Goal: Information Seeking & Learning: Learn about a topic

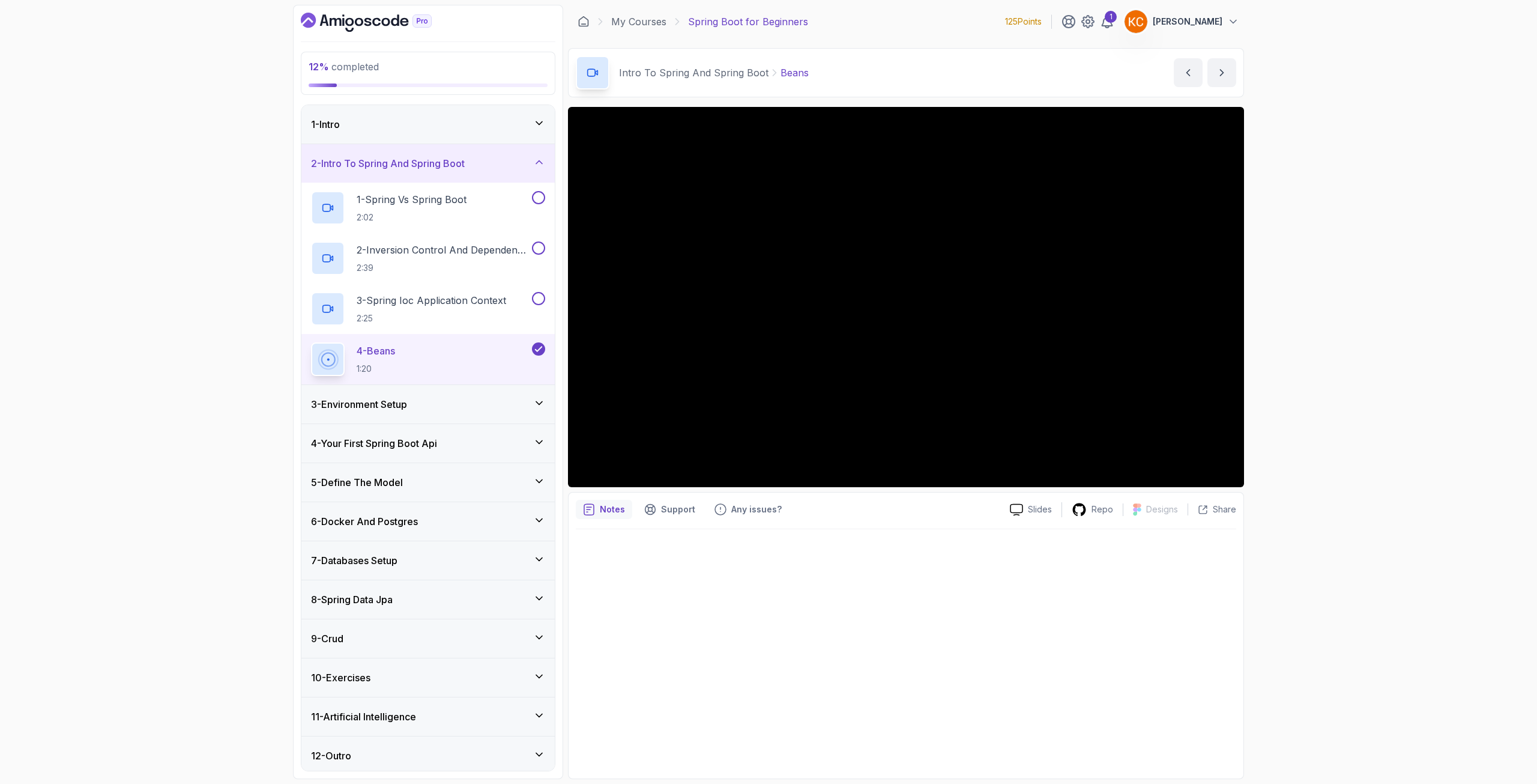
scroll to position [4, 0]
click at [366, 629] on div "9 - Crud" at bounding box center [428, 634] width 235 height 14
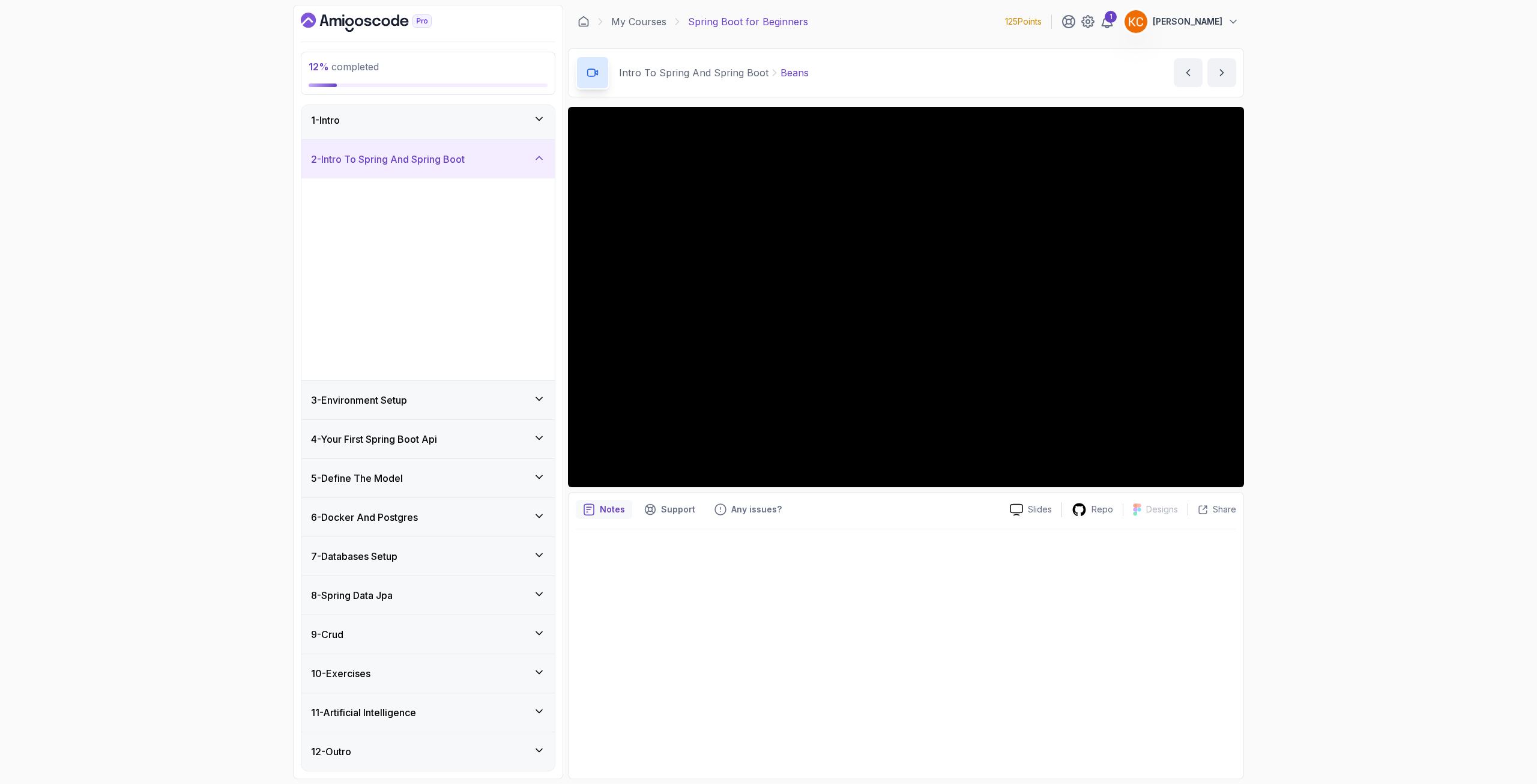
scroll to position [0, 0]
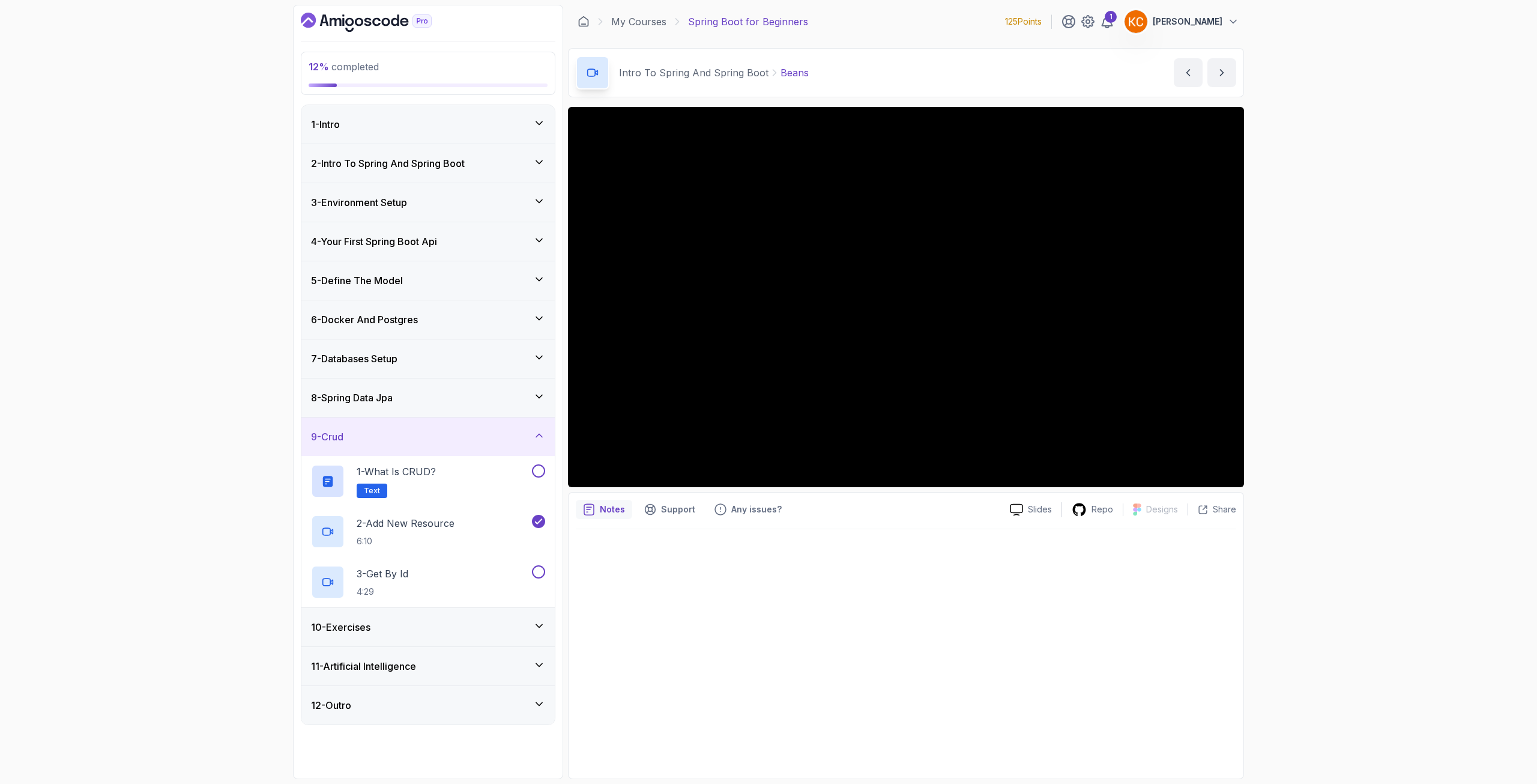
click at [394, 627] on div "10 - Exercises" at bounding box center [428, 626] width 235 height 14
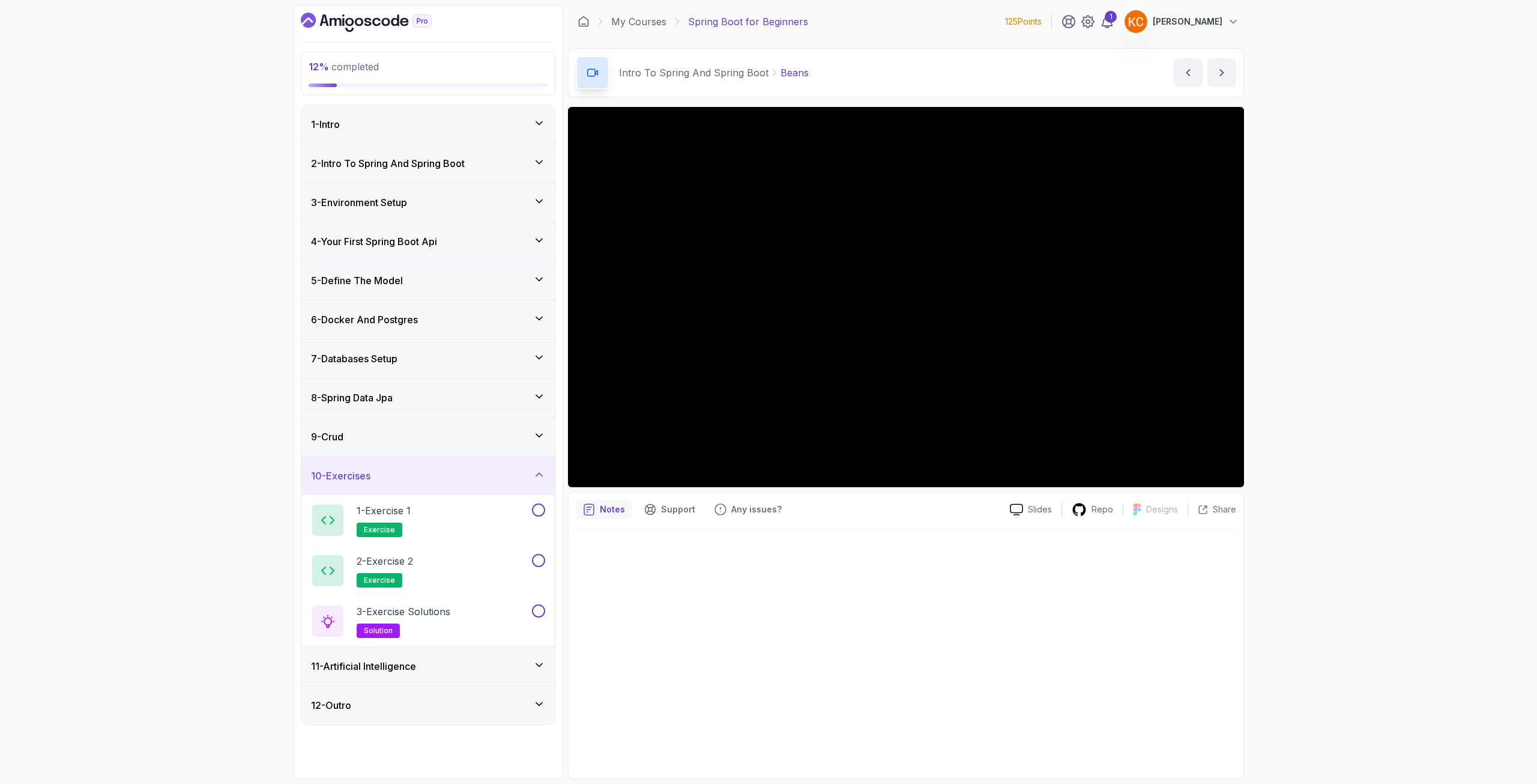
click at [432, 455] on div "9 - Crud" at bounding box center [428, 436] width 253 height 39
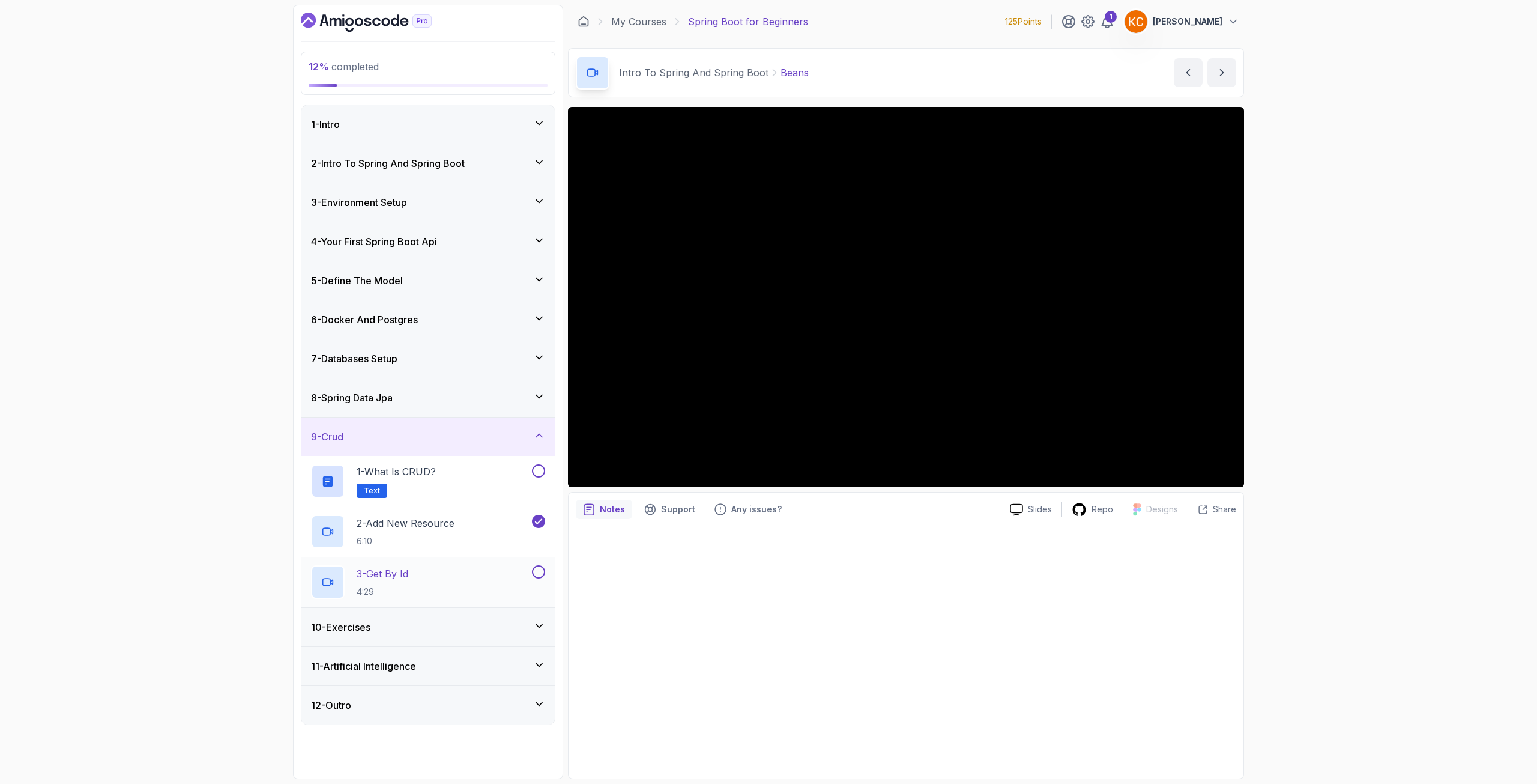
click at [406, 591] on p "4:29" at bounding box center [382, 591] width 52 height 12
click at [397, 573] on p "3 - Get By Id" at bounding box center [382, 573] width 52 height 14
click at [409, 578] on p "3 - Get By Id" at bounding box center [382, 573] width 52 height 14
click at [433, 581] on div "3 - Get By Id 4:29" at bounding box center [420, 582] width 218 height 34
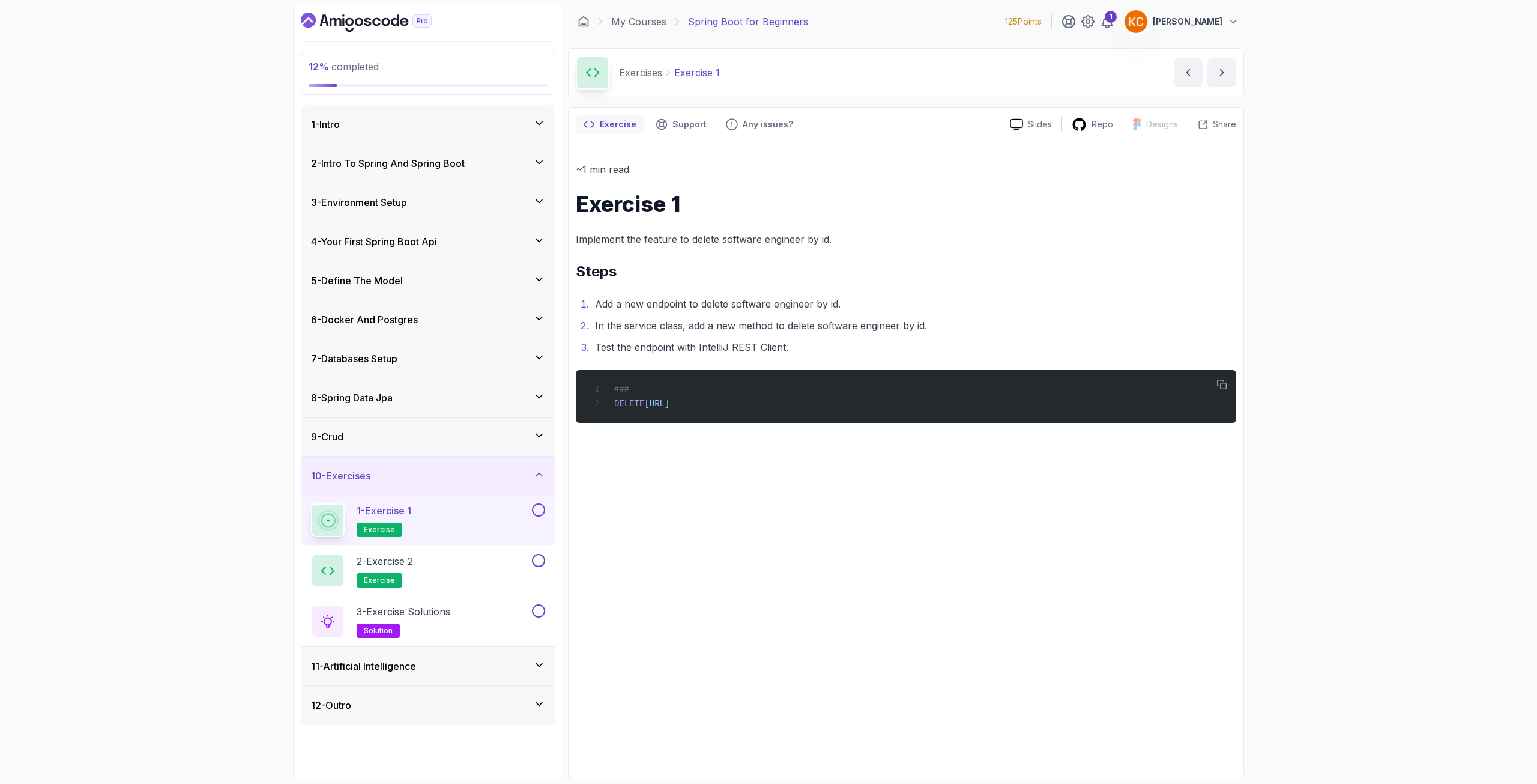
click at [802, 527] on div "~1 min read Exercise 1 Implement the feature to delete software engineer by id.…" at bounding box center [906, 457] width 660 height 627
click at [542, 513] on button at bounding box center [539, 510] width 13 height 13
click at [495, 565] on div "2 - Exercise 2 exercise" at bounding box center [420, 570] width 218 height 34
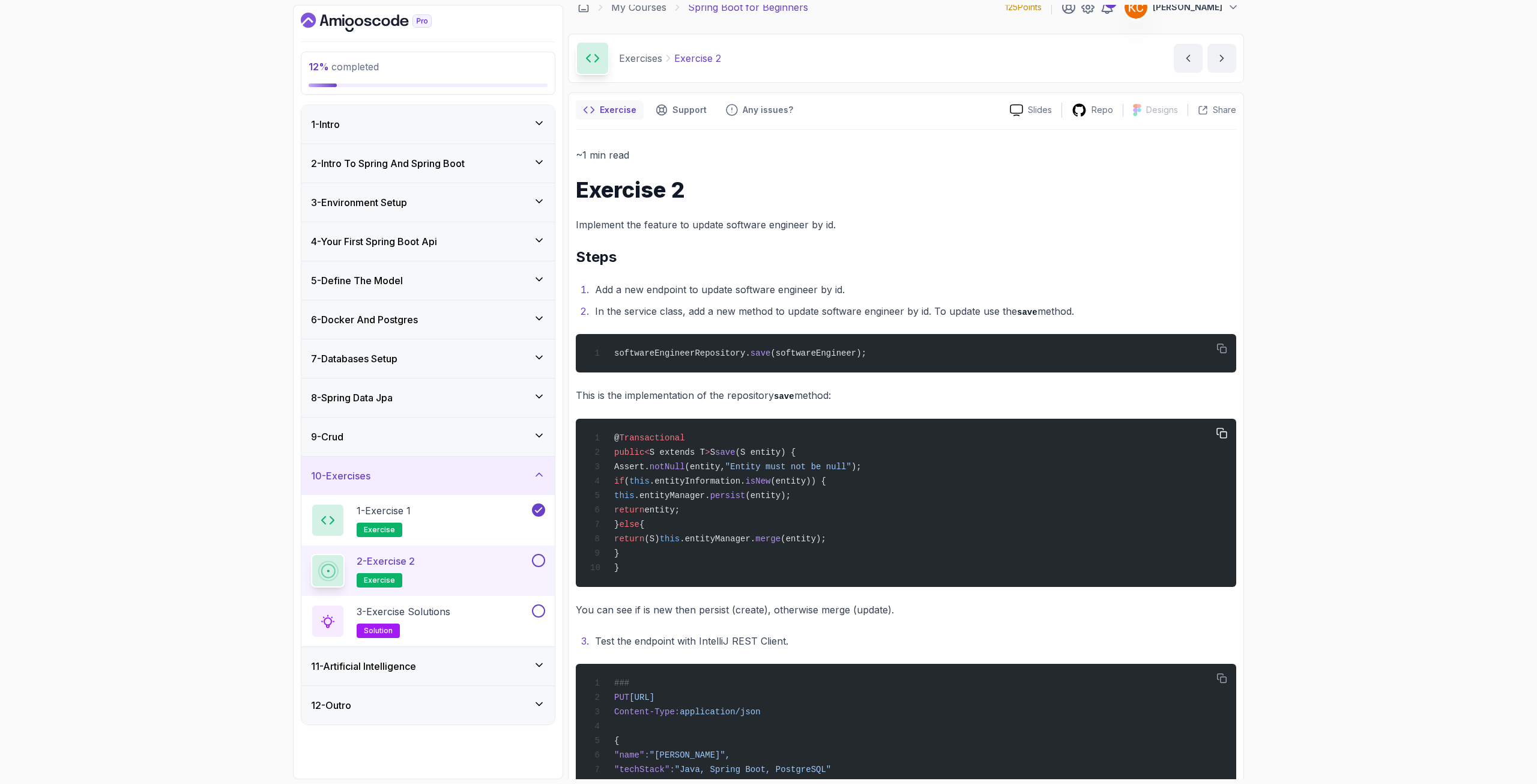
scroll to position [75, 0]
